Goal: Transaction & Acquisition: Obtain resource

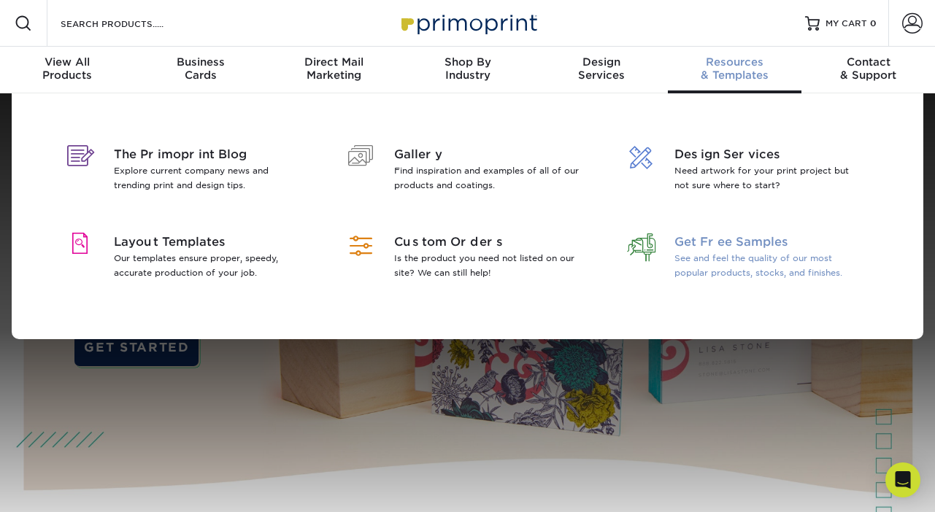
click at [754, 239] on span "Get Free Samples" at bounding box center [768, 242] width 189 height 18
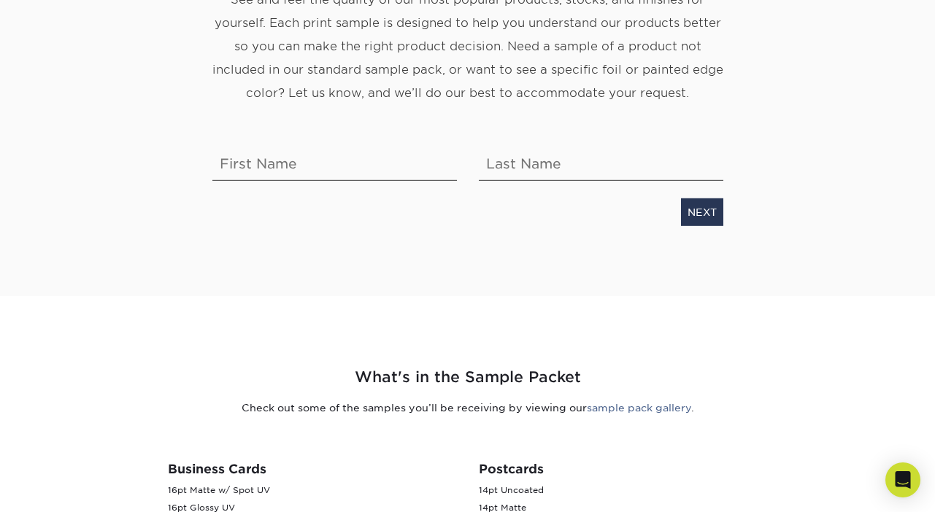
scroll to position [258, 0]
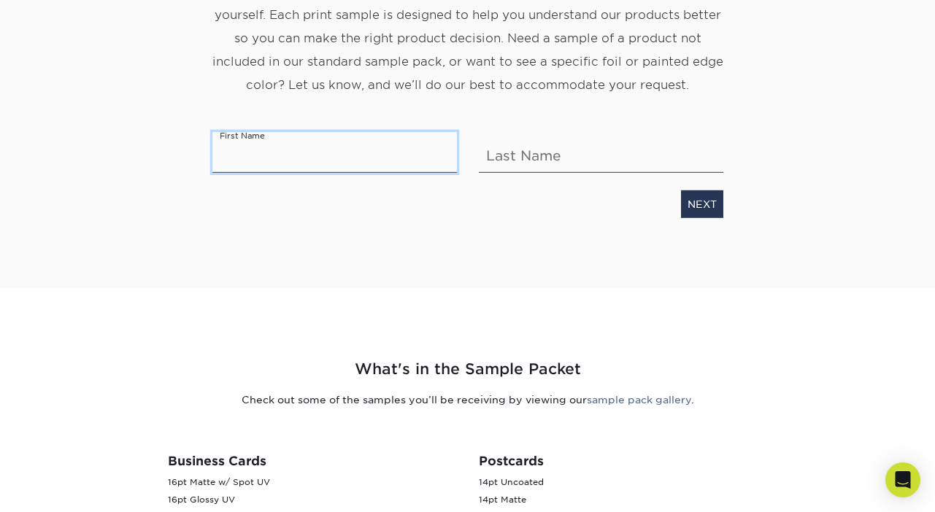
click at [326, 162] on input "text" at bounding box center [334, 152] width 244 height 41
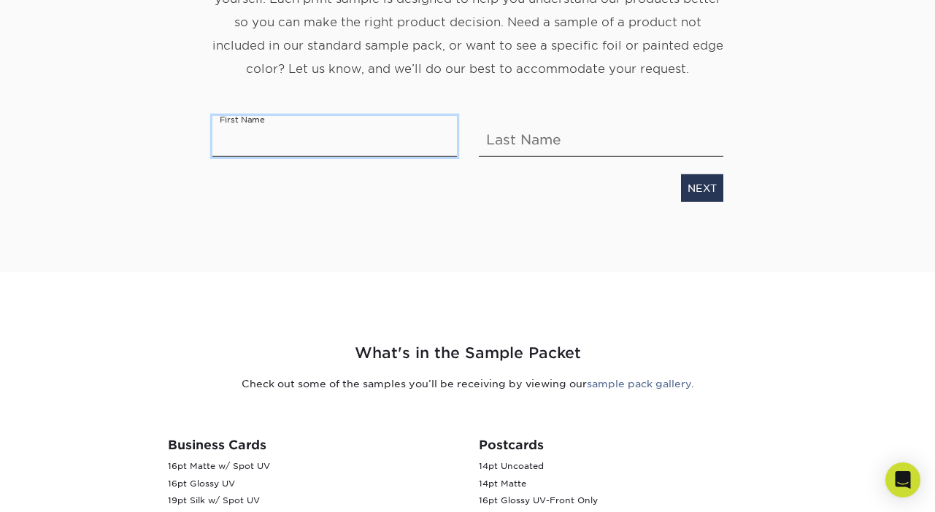
scroll to position [276, 0]
type input "Brandon"
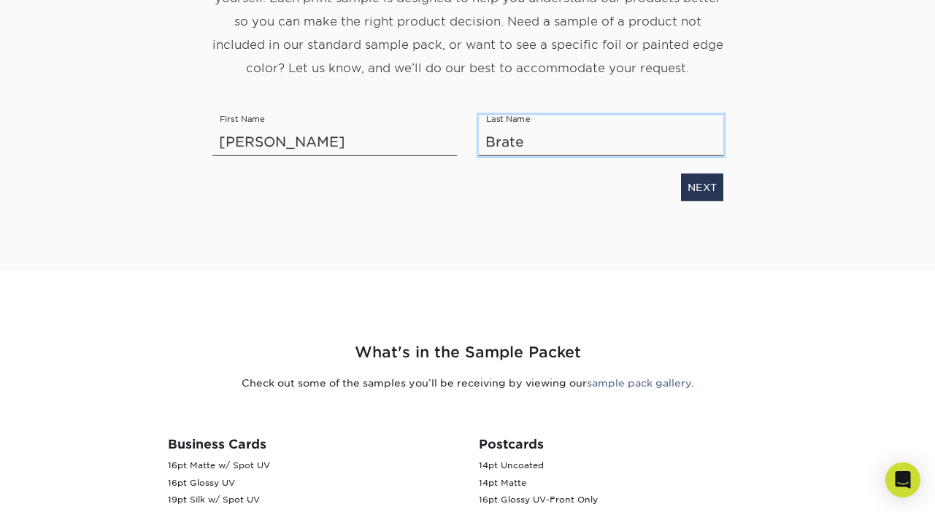
type input "Brater"
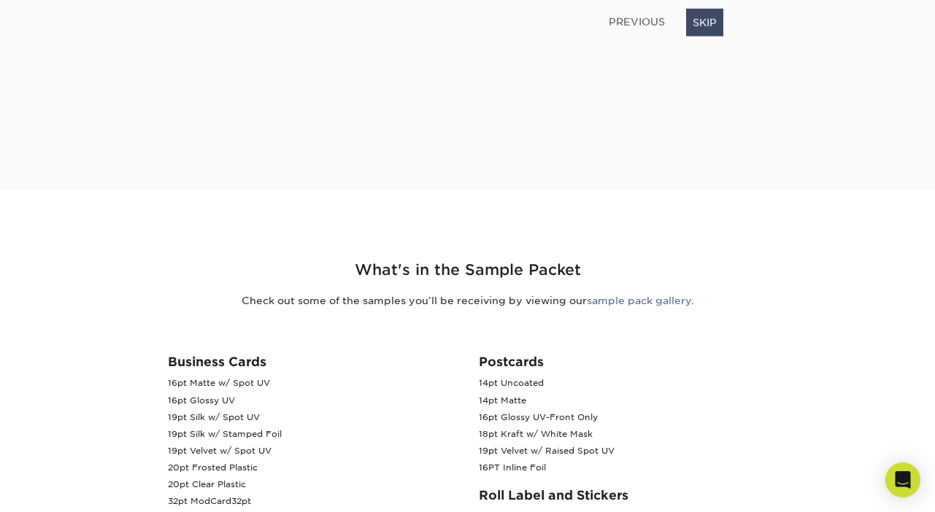
scroll to position [68, 0]
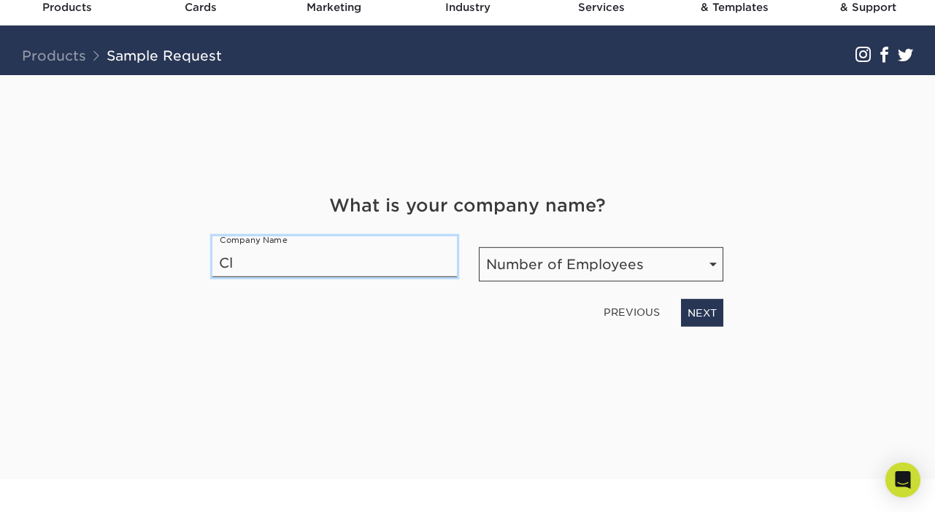
type input "C"
type input "Undisclosed"
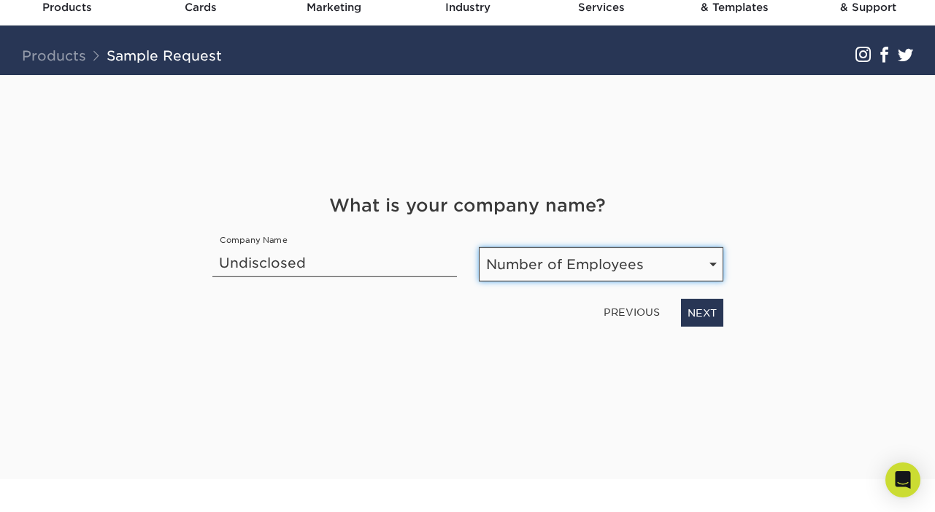
click at [559, 252] on select "Number of Employees Self-employed 1-10 employees 11-50 employees 51-200 employe…" at bounding box center [601, 264] width 244 height 34
select select "1-10"
click at [479, 247] on select "Number of Employees Self-employed 1-10 employees 11-50 employees 51-200 employe…" at bounding box center [601, 264] width 244 height 34
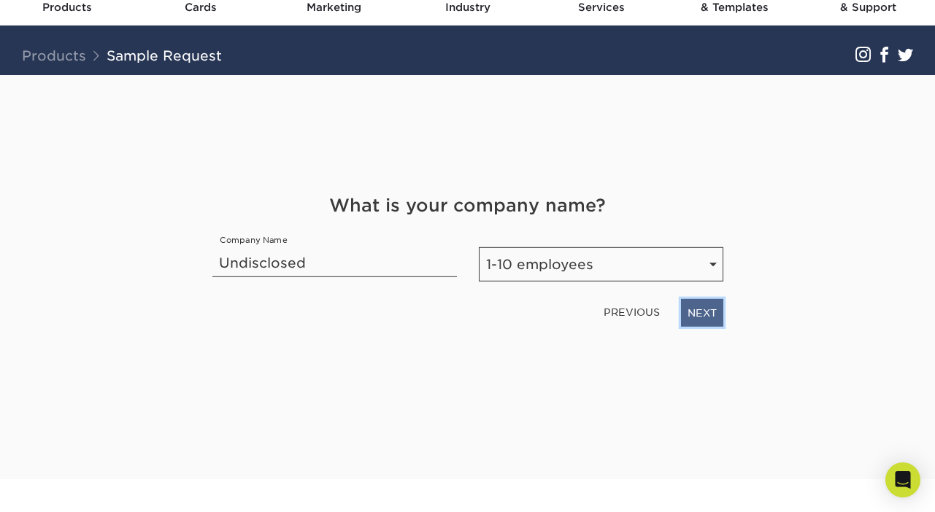
click at [697, 319] on link "NEXT" at bounding box center [702, 313] width 42 height 28
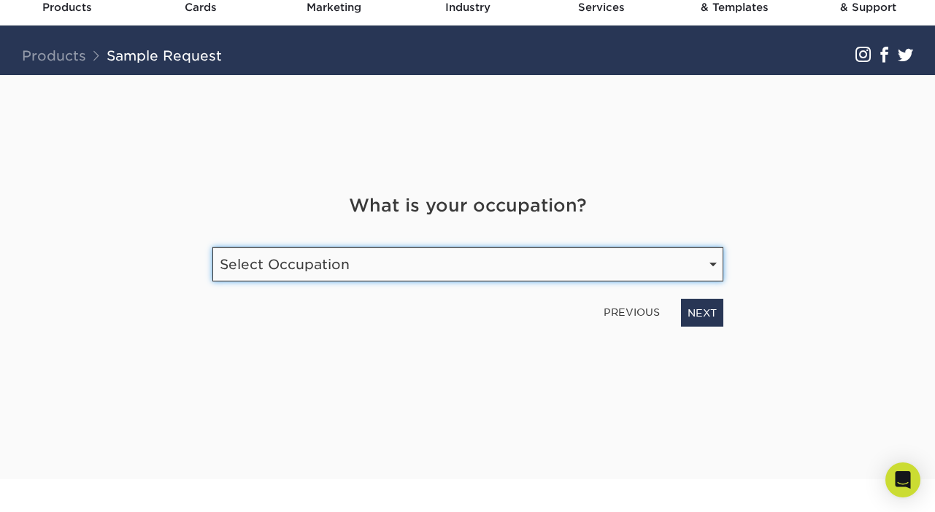
click at [428, 273] on select "Select Occupation Agency Automotive Blogger Cleaning Services Construction Educ…" at bounding box center [467, 264] width 511 height 34
select select "Graphic Designer / Freelance"
click at [212, 247] on select "Select Occupation Agency Automotive Blogger Cleaning Services Construction Educ…" at bounding box center [467, 264] width 511 height 34
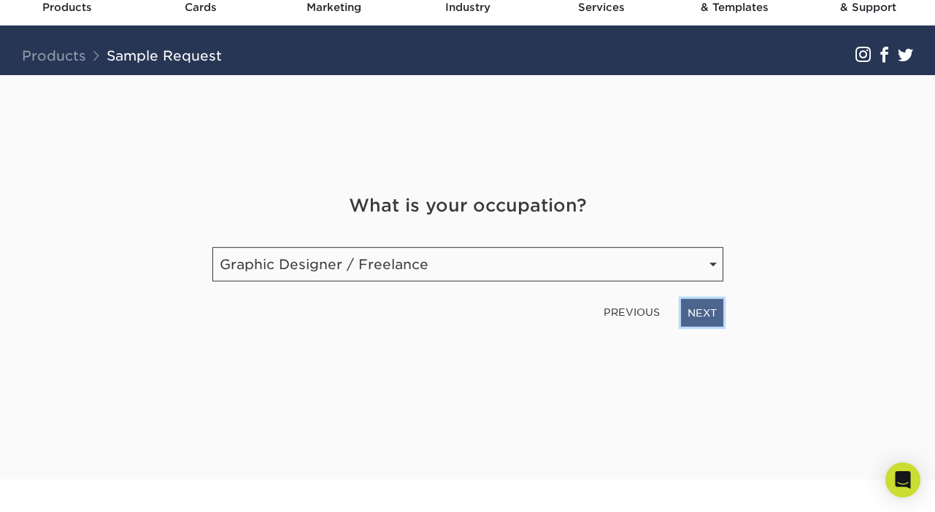
click at [700, 312] on link "NEXT" at bounding box center [702, 313] width 42 height 28
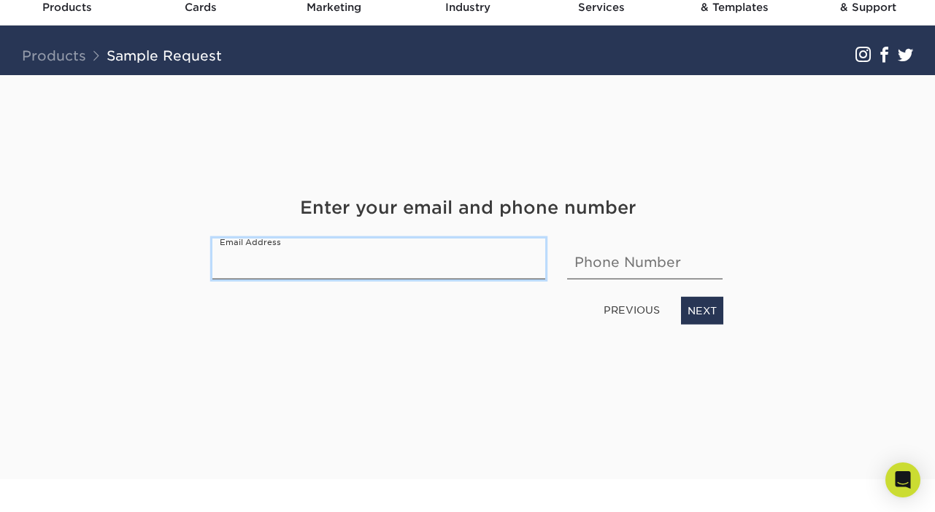
click at [409, 268] on input "email" at bounding box center [378, 259] width 333 height 41
type input "brandonbrater@gmail.com"
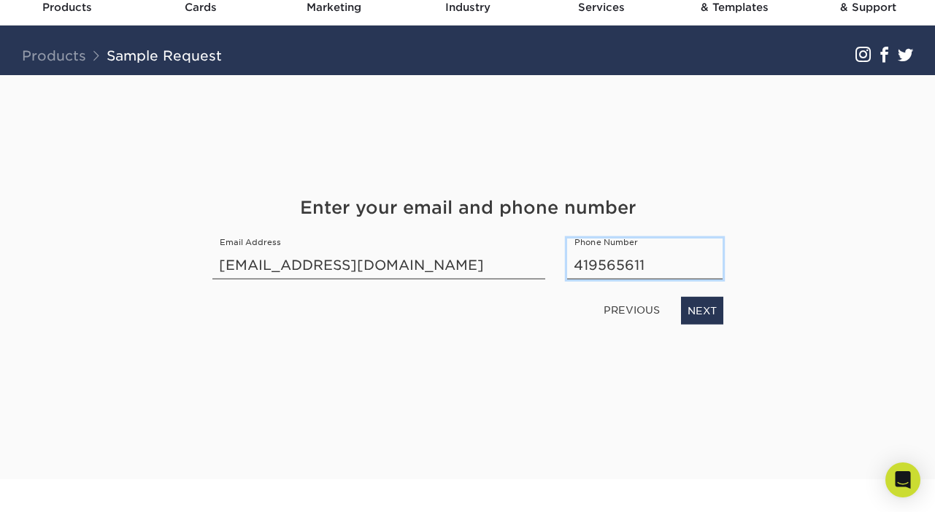
type input "4195656113"
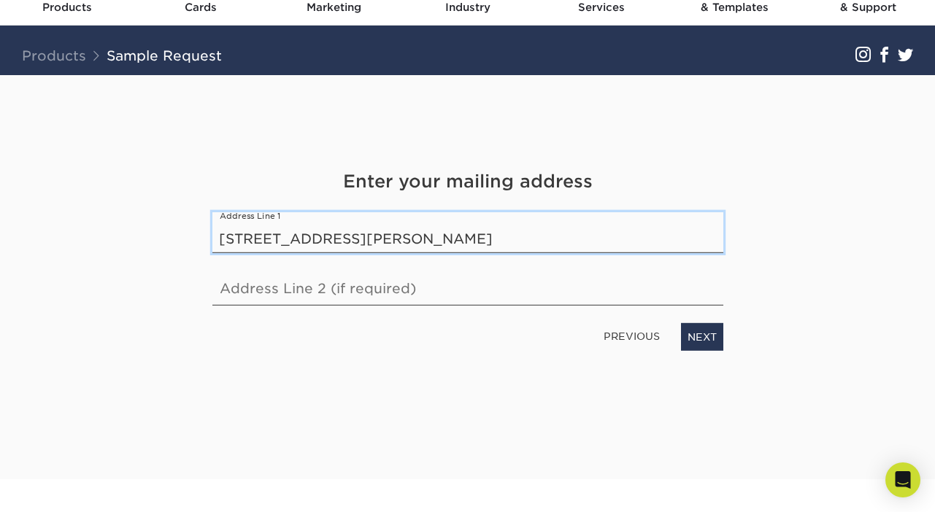
type input "1187 Hazelwood Dr."
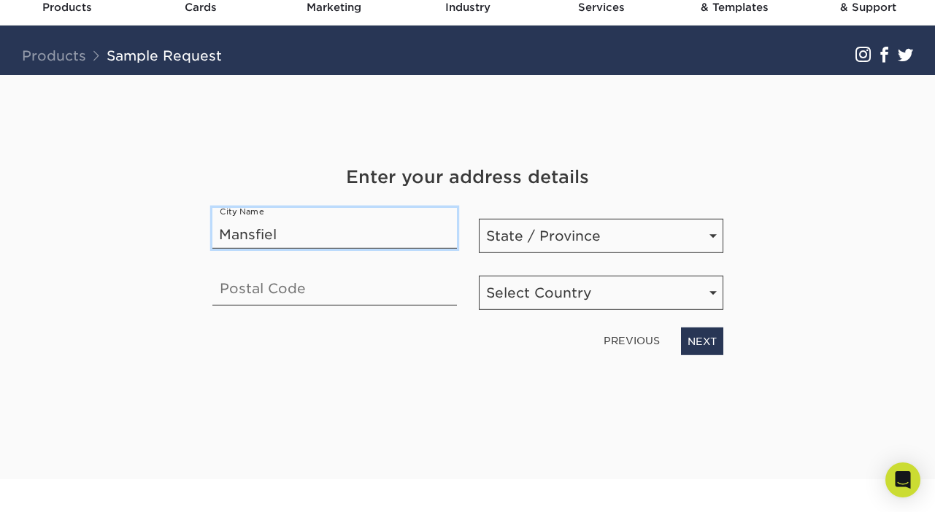
type input "Mansfield"
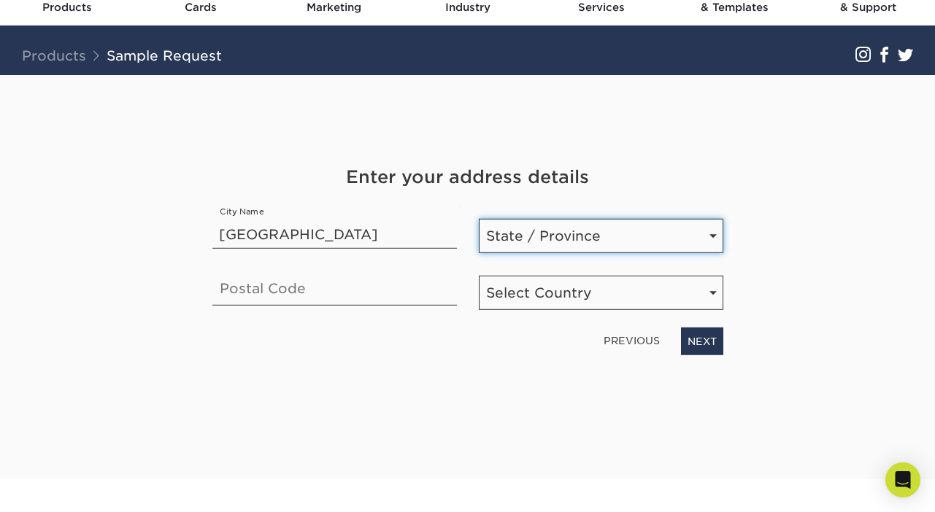
select select "OH"
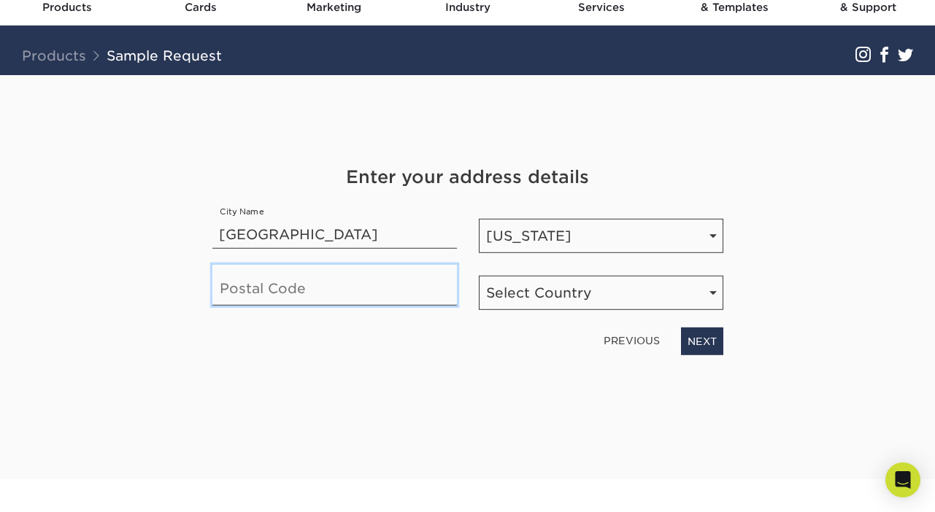
type input "44905"
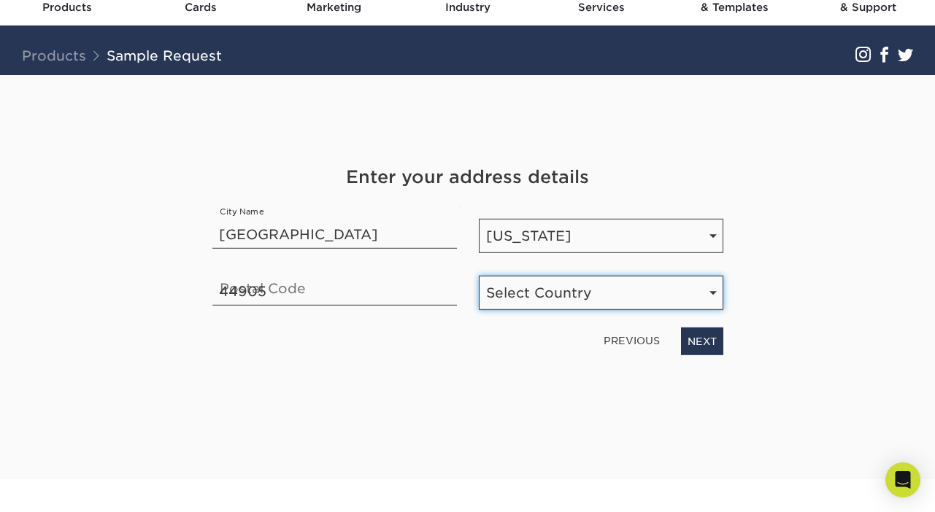
select select "US"
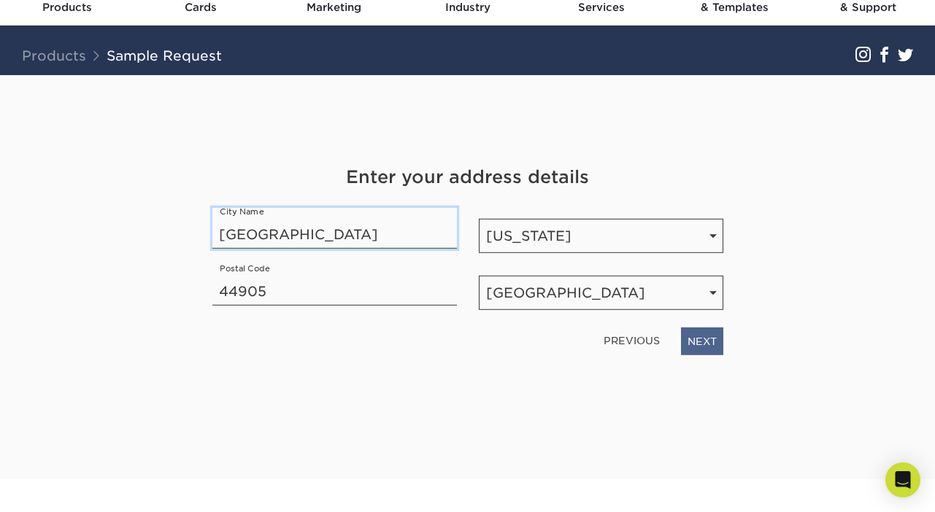
type input "Mansfield"
click at [692, 335] on link "NEXT" at bounding box center [702, 342] width 42 height 28
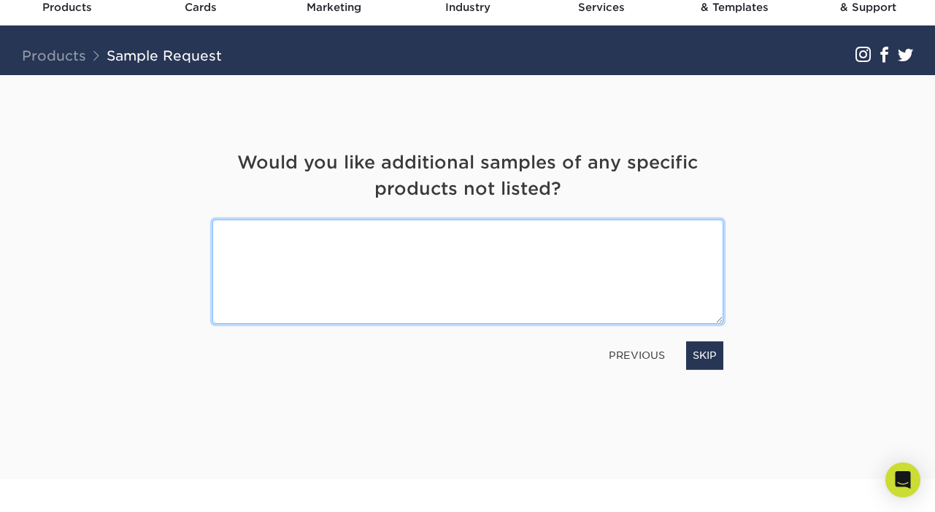
click at [530, 266] on textarea at bounding box center [467, 272] width 511 height 104
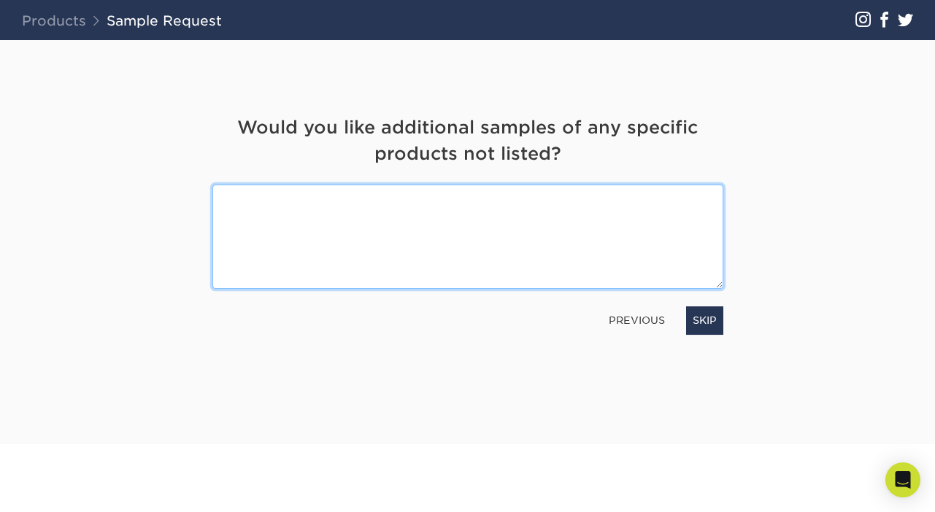
scroll to position [0, 0]
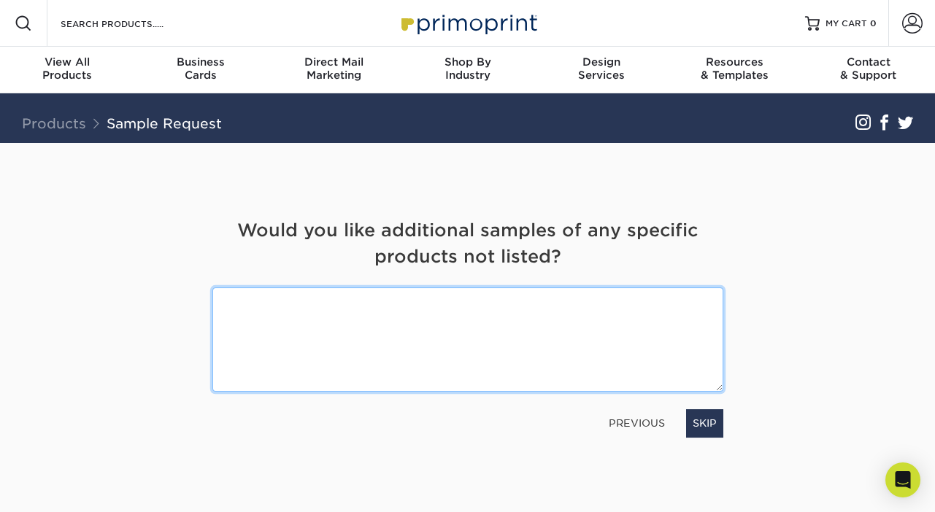
click at [462, 321] on textarea at bounding box center [467, 339] width 511 height 104
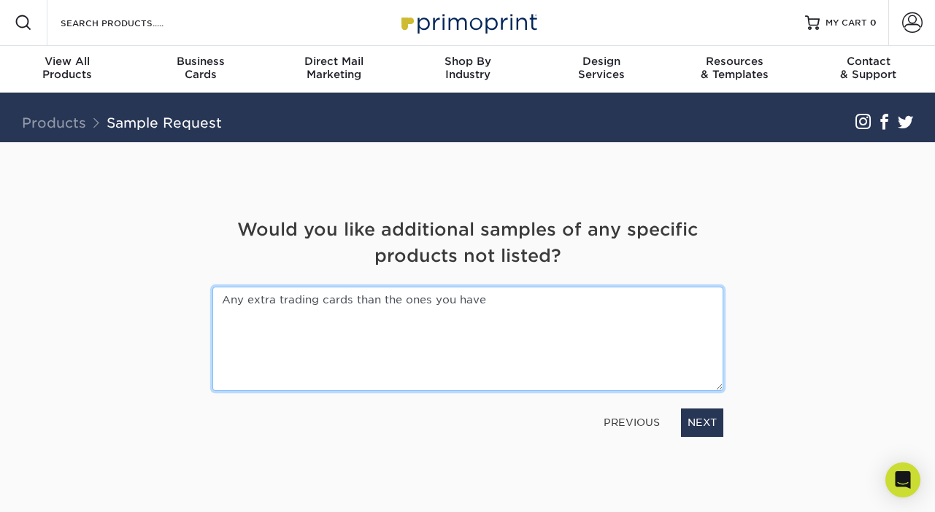
type textarea "Any extra trading cards than the ones you have"
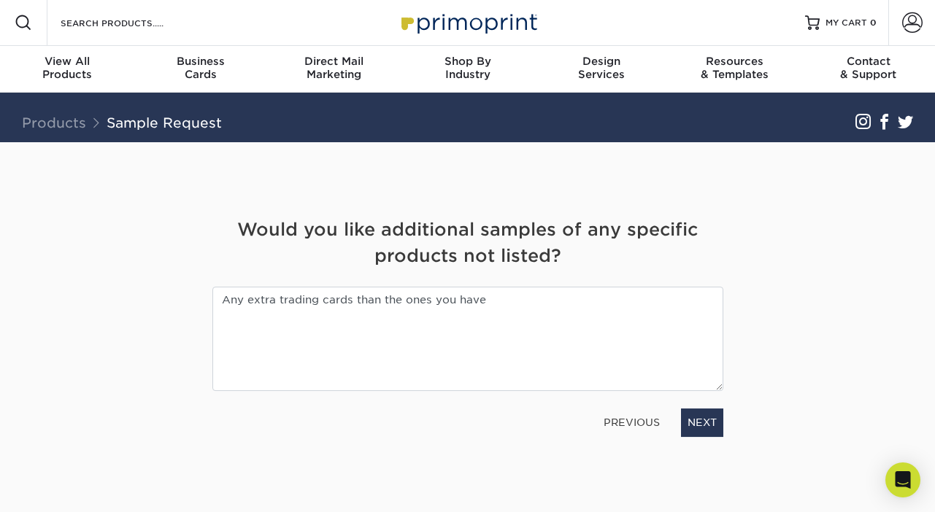
click at [706, 439] on div "Get Your Free Sample Pack See and feel the quality of our most popular products…" at bounding box center [467, 326] width 511 height 369
click at [706, 430] on link "NEXT" at bounding box center [702, 423] width 42 height 28
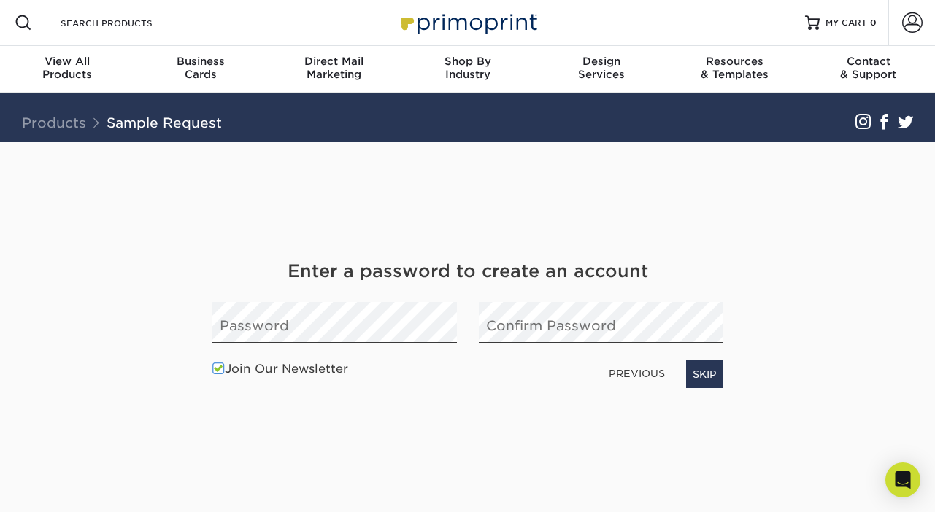
click at [298, 375] on label "Join Our Newsletter" at bounding box center [280, 369] width 136 height 18
click at [0, 0] on input "Join Our Newsletter" at bounding box center [0, 0] width 0 height 0
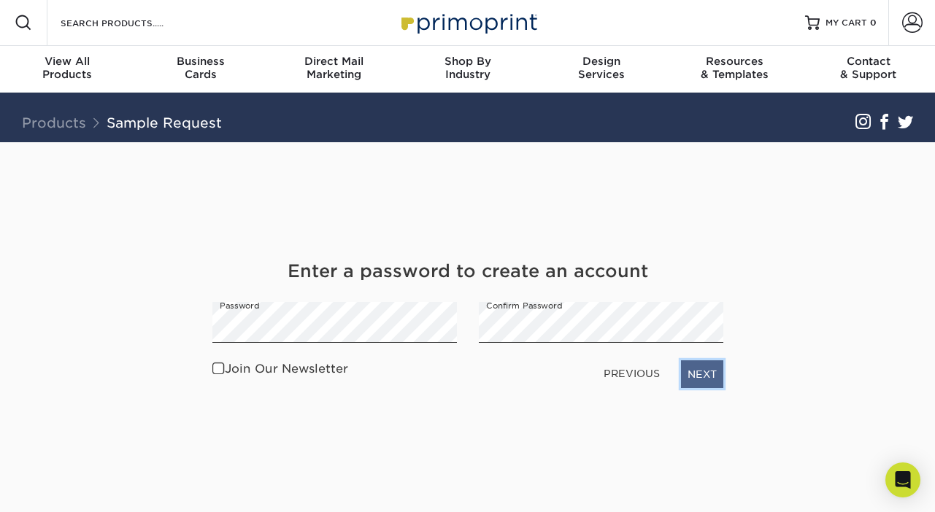
click at [681, 371] on link "NEXT" at bounding box center [702, 374] width 42 height 28
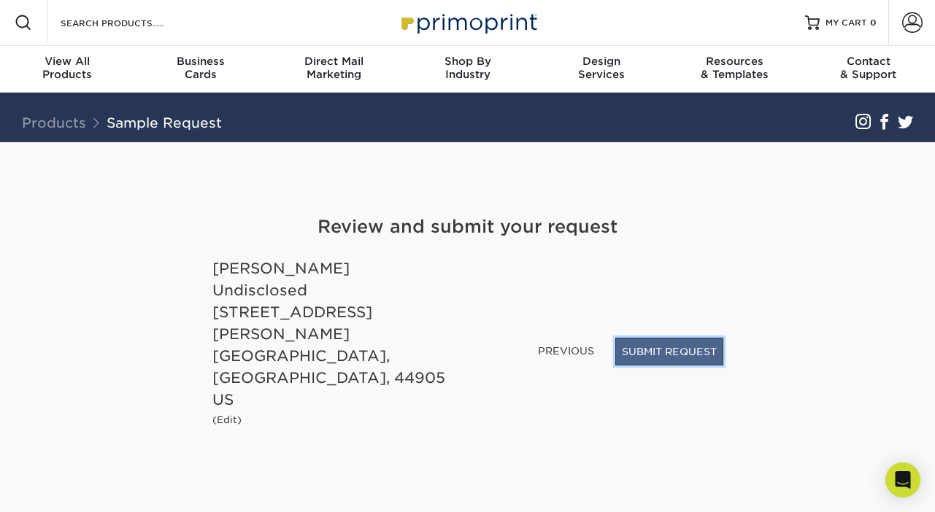
click at [692, 366] on button "SUBMIT REQUEST" at bounding box center [669, 352] width 108 height 28
